Goal: Task Accomplishment & Management: Manage account settings

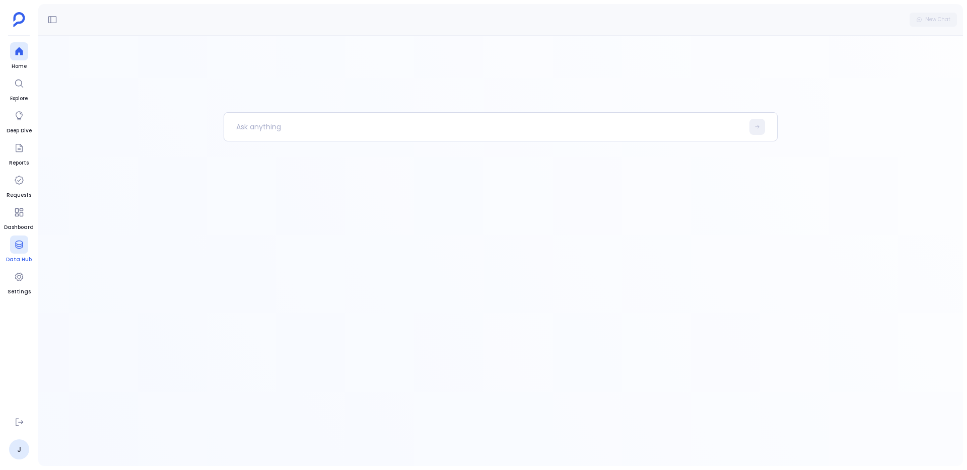
click at [23, 255] on link "Data Hub" at bounding box center [19, 250] width 26 height 28
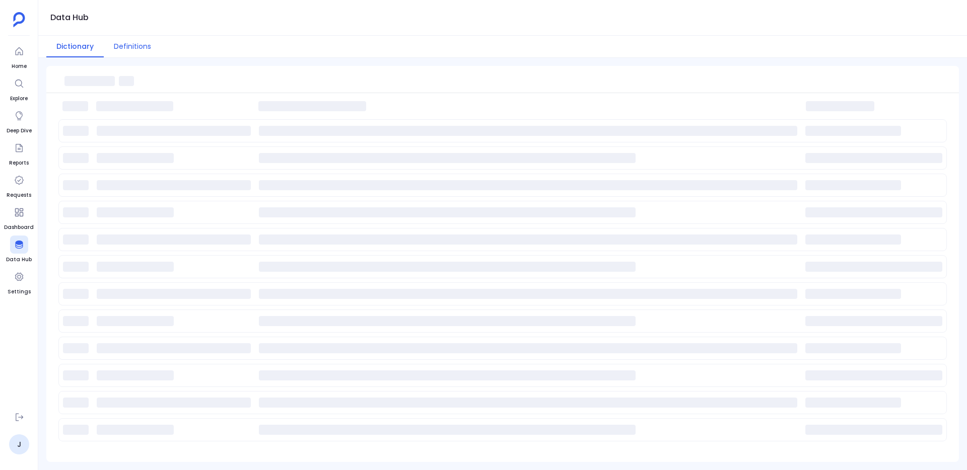
click at [131, 38] on button "Definitions" at bounding box center [132, 47] width 57 height 22
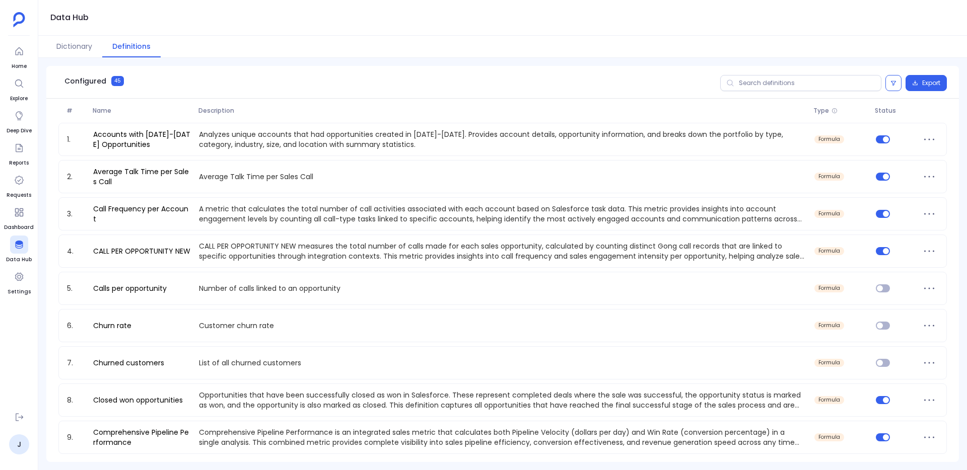
click at [785, 91] on div "Configured 45 Export" at bounding box center [502, 82] width 912 height 33
click at [785, 87] on input "text" at bounding box center [800, 83] width 161 height 16
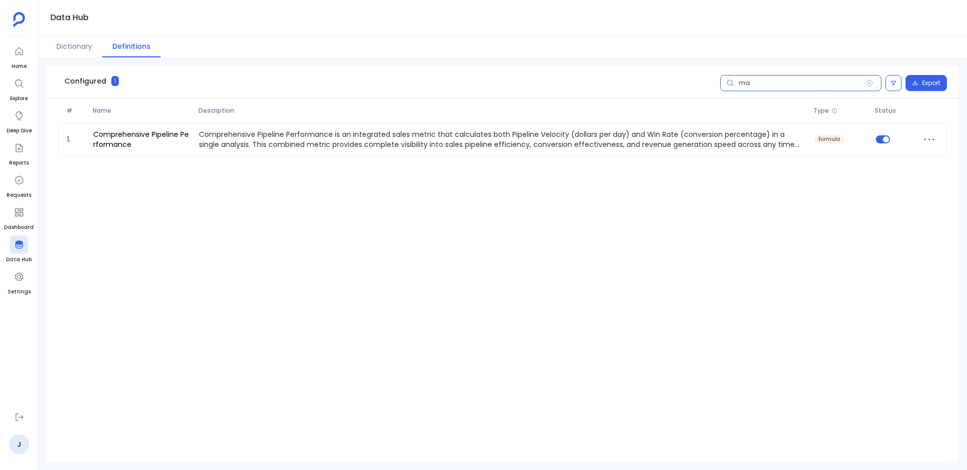
type input "m"
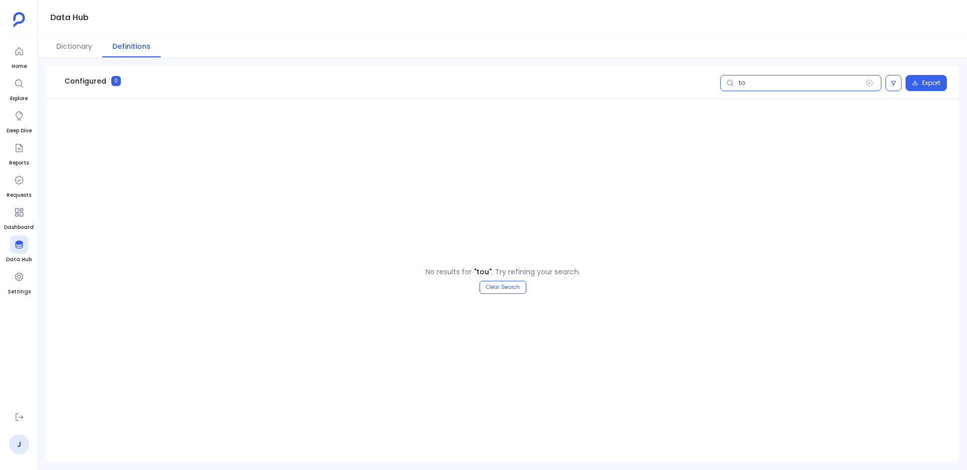
type input "t"
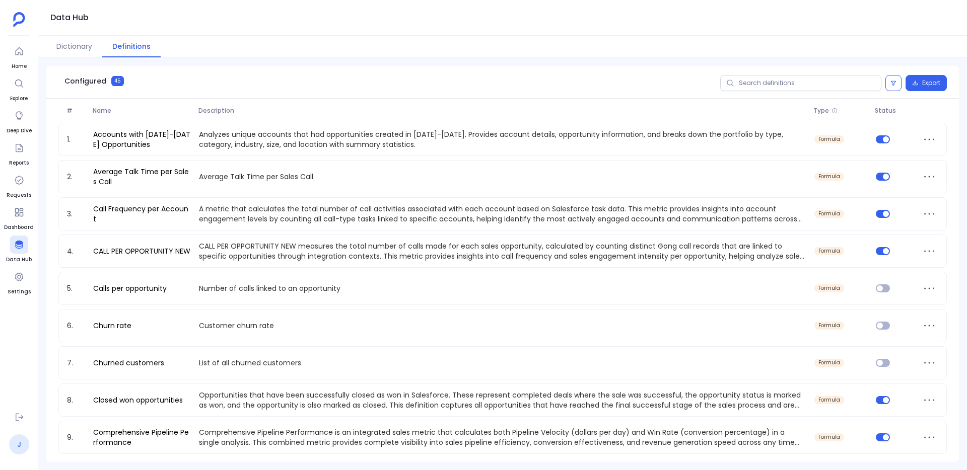
click at [13, 437] on link "J" at bounding box center [19, 445] width 20 height 20
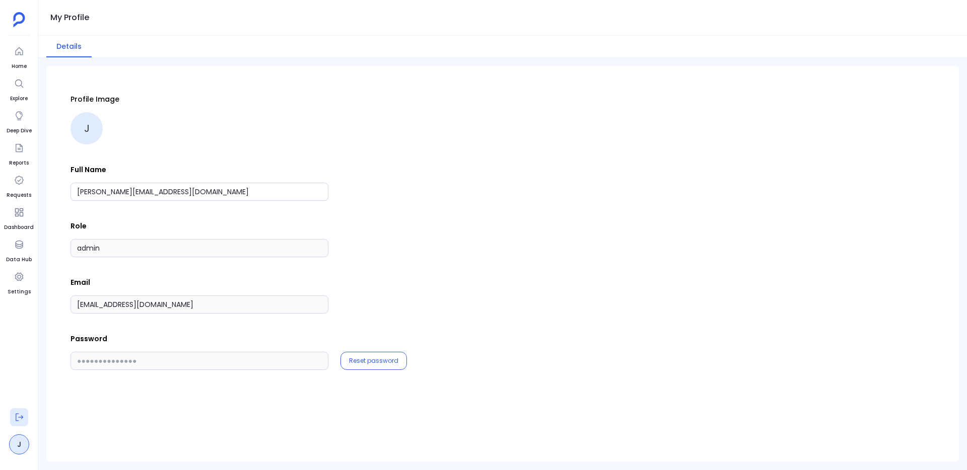
click at [17, 415] on icon at bounding box center [19, 417] width 10 height 10
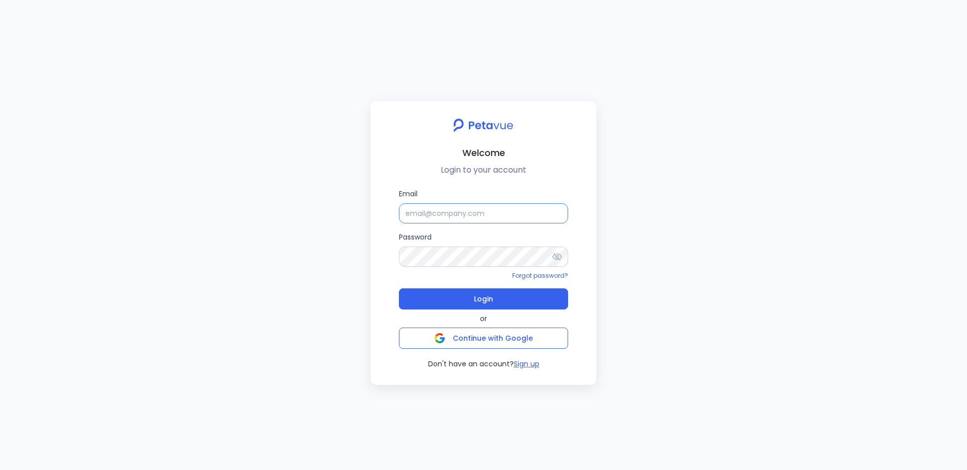
click at [431, 221] on input "Email" at bounding box center [483, 213] width 169 height 20
type input "[EMAIL_ADDRESS][DOMAIN_NAME]"
click at [466, 212] on input "Email" at bounding box center [483, 213] width 169 height 20
type input "support+testsigma@petavue.com"
click at [462, 302] on button "Login" at bounding box center [483, 298] width 169 height 21
